Goal: Task Accomplishment & Management: Complete application form

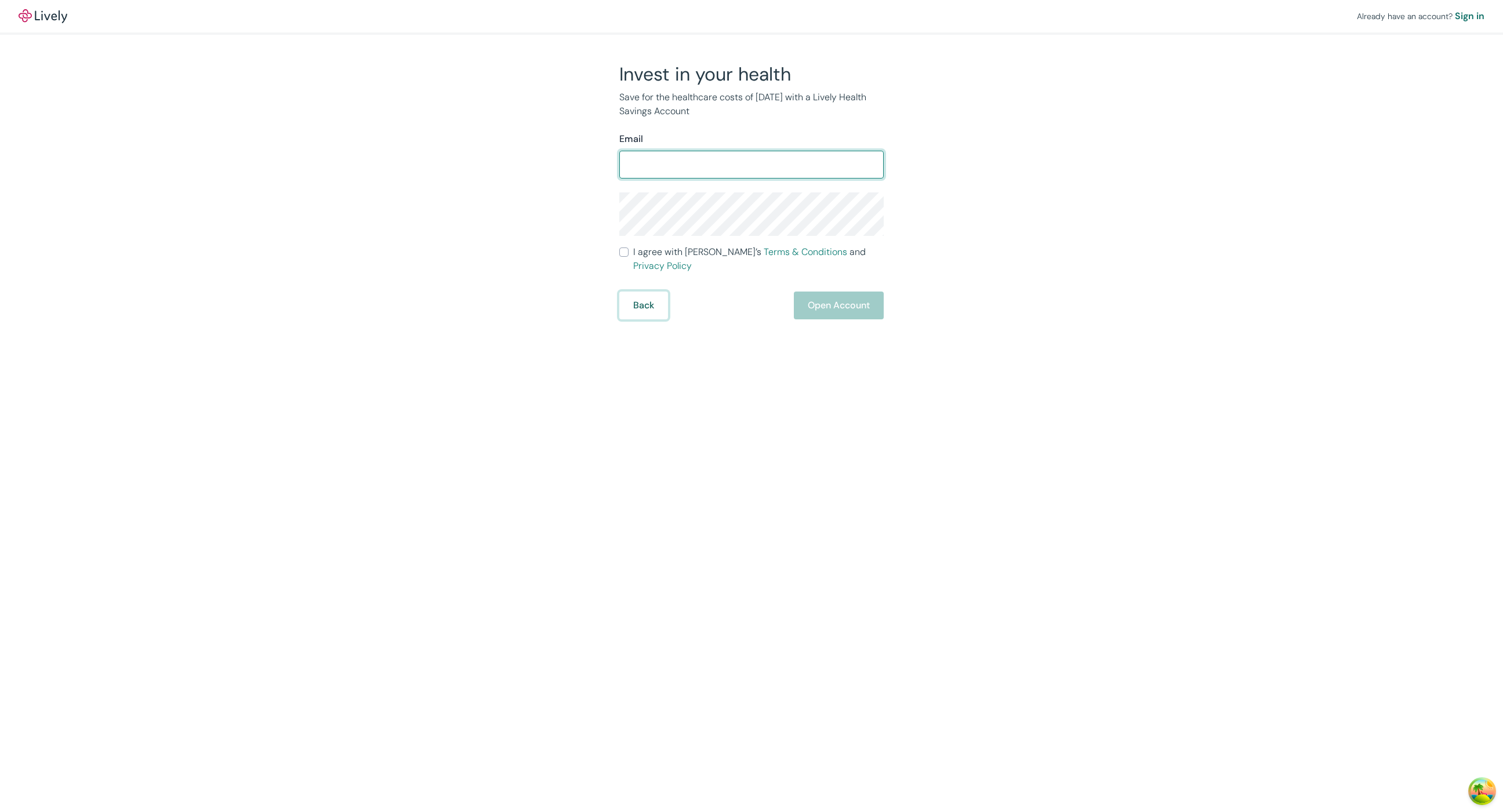
click at [645, 307] on button "Back" at bounding box center [644, 305] width 49 height 28
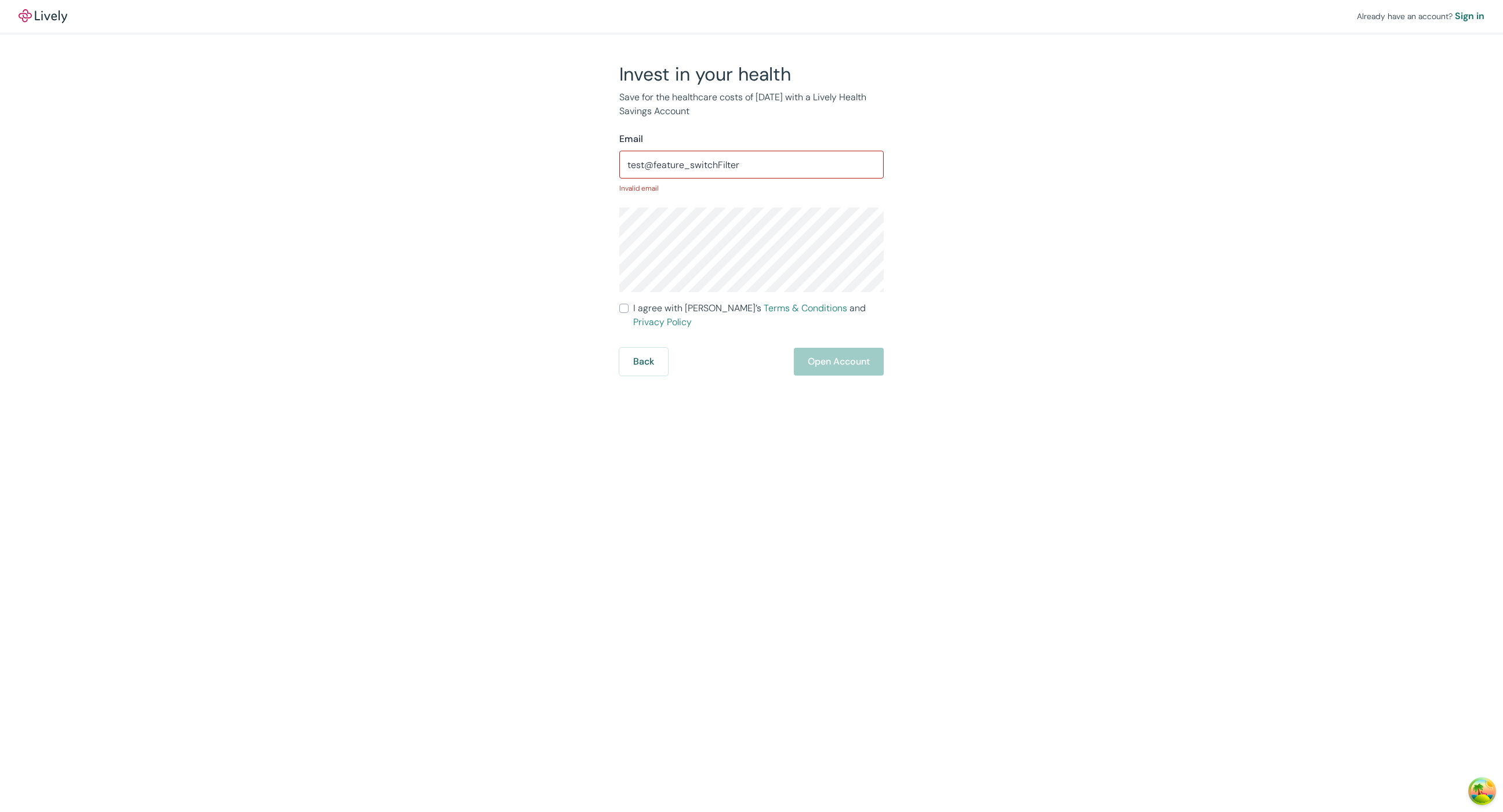
click at [756, 165] on input "test@feature_switchFilter" at bounding box center [751, 164] width 265 height 23
click at [793, 173] on input "test@[EMAIL_ADDRESS][DOMAIN_NAME]" at bounding box center [751, 164] width 265 height 23
click at [654, 163] on input "test@[EMAIL_ADDRESS][DOMAIN_NAME]" at bounding box center [751, 164] width 265 height 23
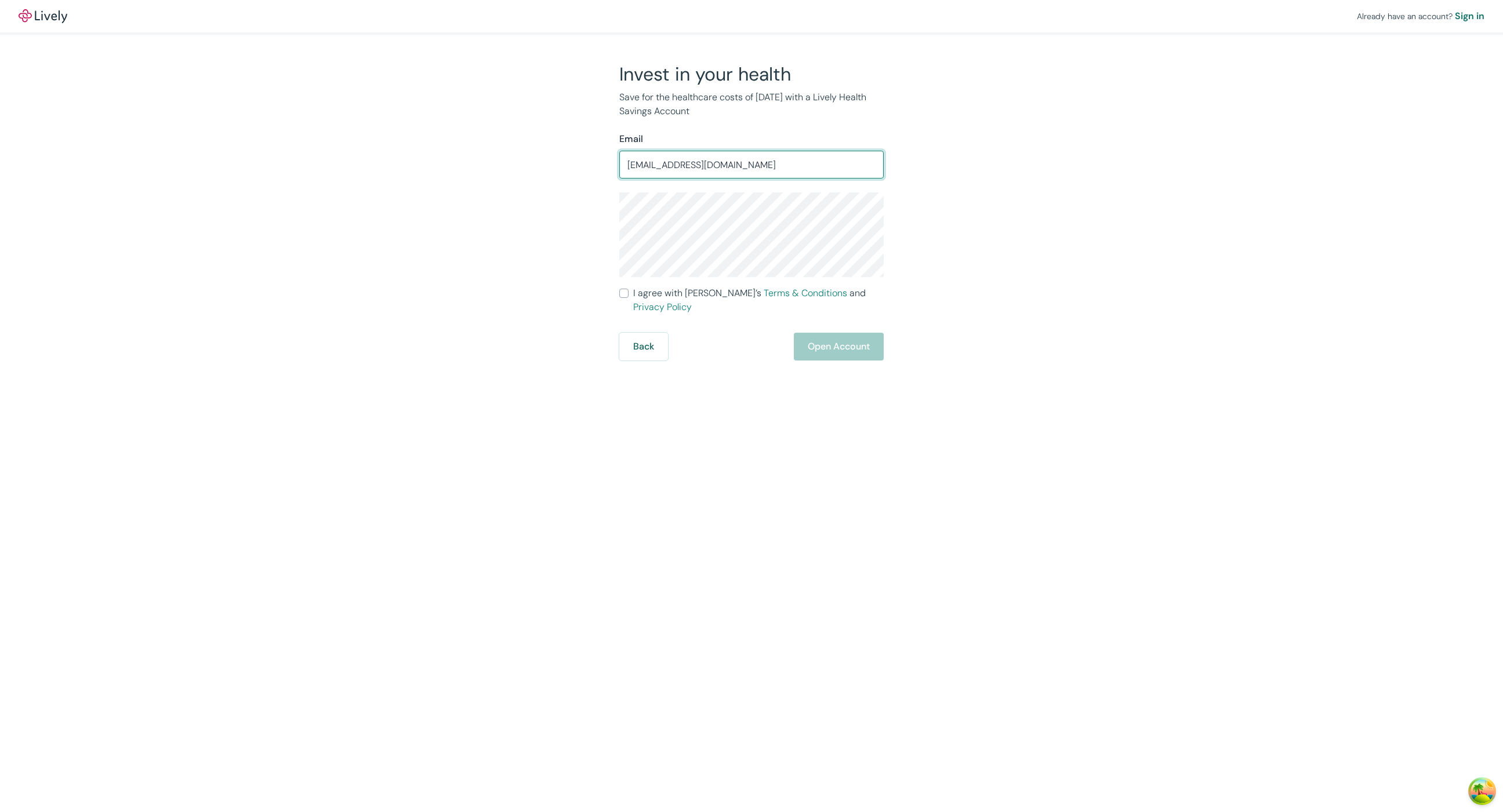
type input "[EMAIL_ADDRESS][DOMAIN_NAME]"
click at [636, 292] on span "I agree with Lively’s Terms & Conditions and Privacy Policy" at bounding box center [758, 300] width 250 height 28
click at [628, 292] on input "I agree with Lively’s Terms & Conditions and Privacy Policy" at bounding box center [624, 293] width 9 height 9
checkbox input "true"
click at [848, 333] on button "Open Account" at bounding box center [839, 346] width 90 height 28
